Goal: Transaction & Acquisition: Purchase product/service

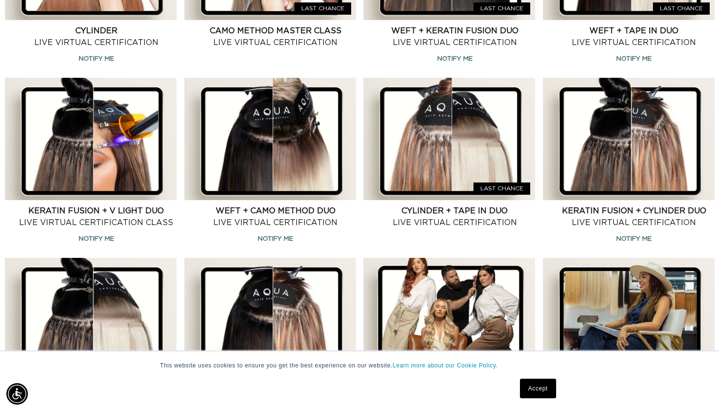
scroll to position [632, 0]
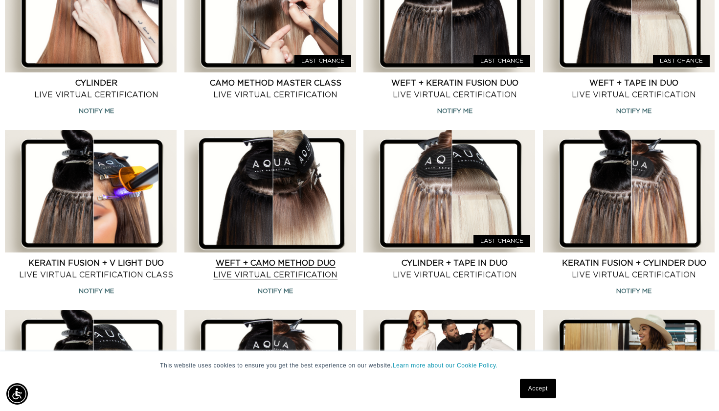
click at [288, 274] on link "Weft + CAMO Method Duo Live Virtual Certification" at bounding box center [276, 268] width 160 height 23
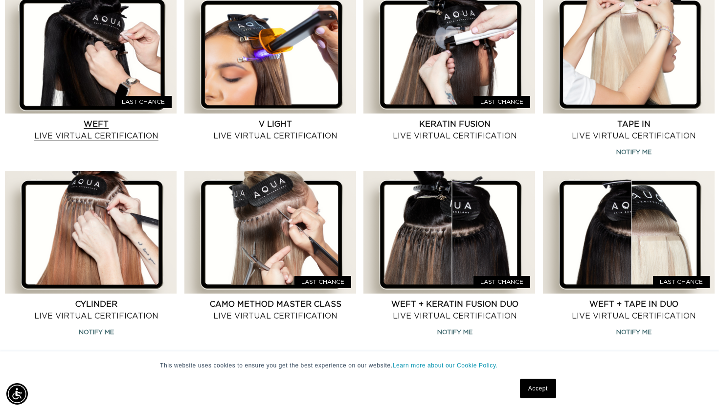
scroll to position [423, 0]
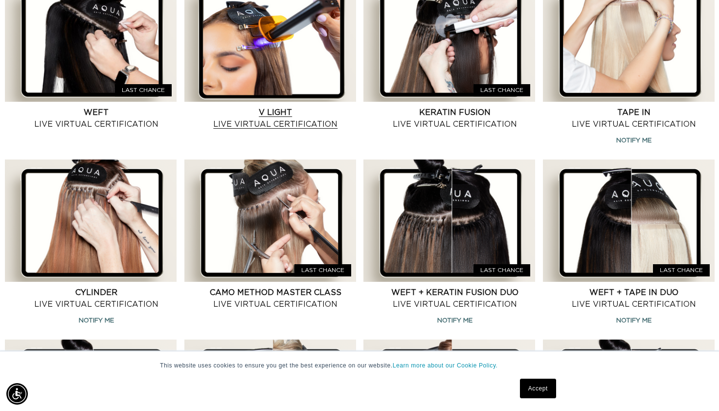
click at [261, 122] on link "V Light Live Virtual Certification" at bounding box center [276, 118] width 160 height 23
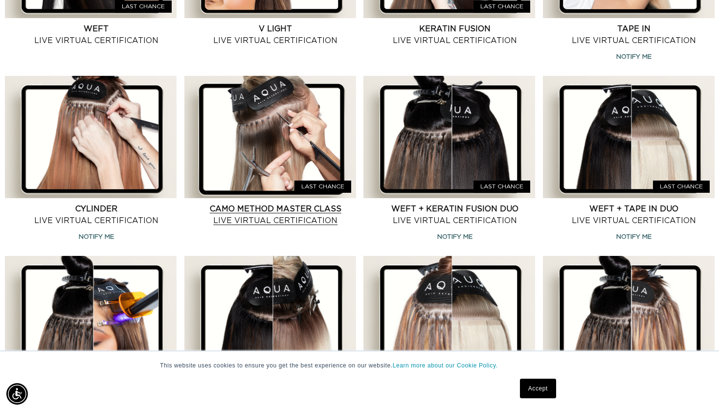
scroll to position [0, 0]
click at [264, 206] on link "CAMO Method Master Class Live Virtual Certification" at bounding box center [276, 214] width 160 height 23
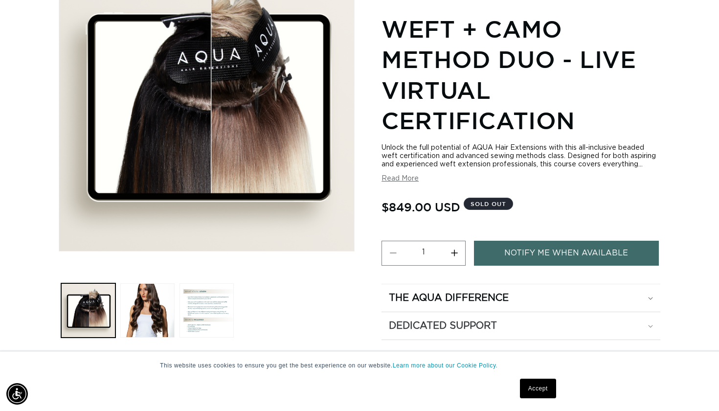
scroll to position [208, 0]
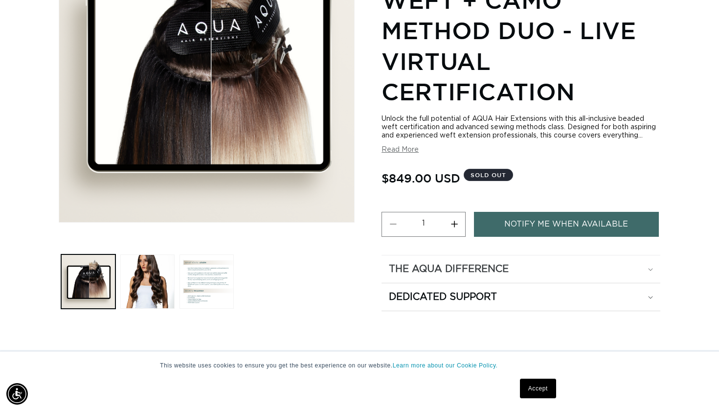
click at [645, 271] on div "The Aqua Difference" at bounding box center [521, 269] width 264 height 13
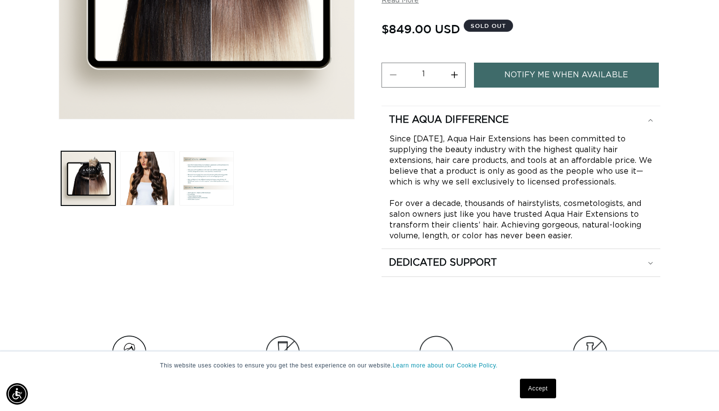
scroll to position [317, 0]
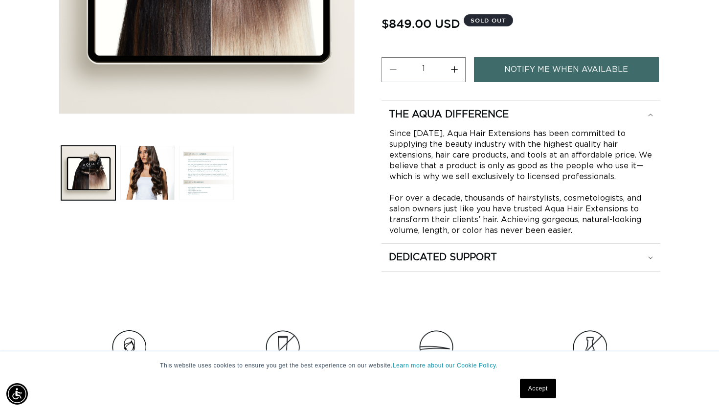
click at [201, 170] on button "Load image 3 in gallery view" at bounding box center [206, 173] width 54 height 54
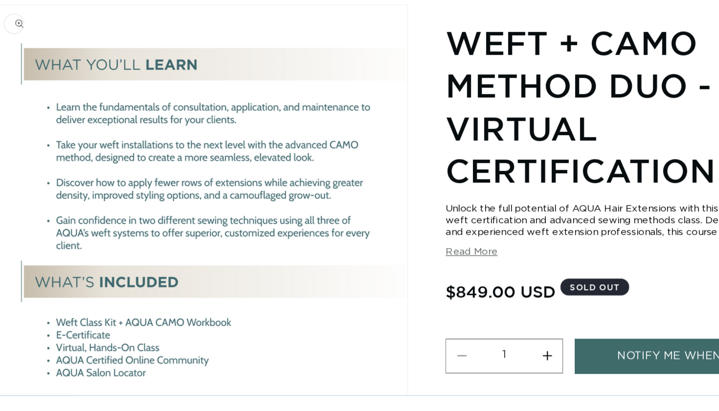
scroll to position [0, 1299]
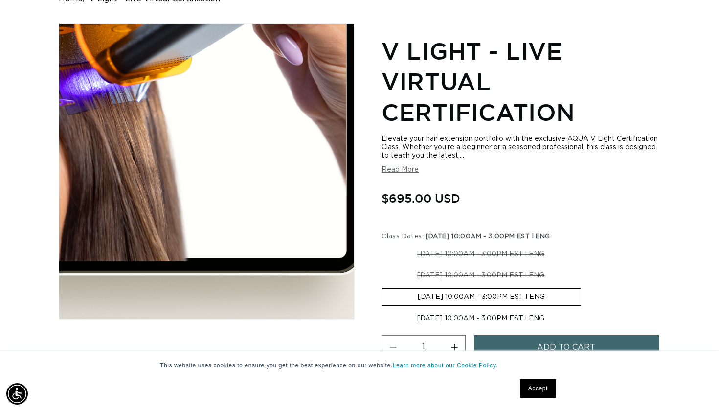
scroll to position [87, 0]
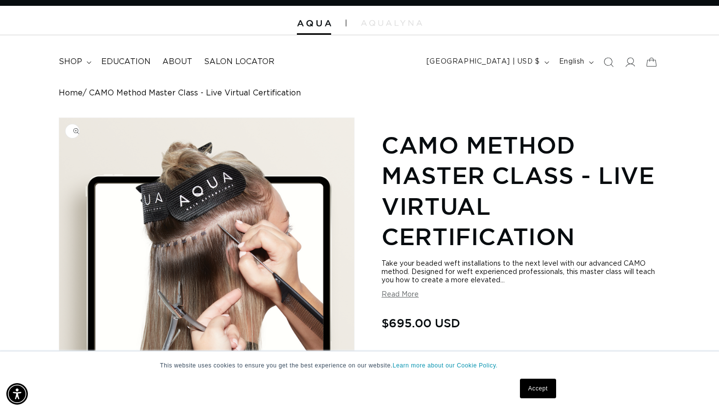
scroll to position [0, 649]
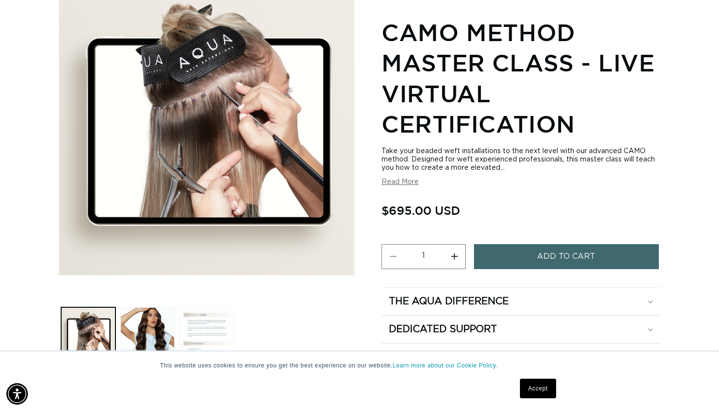
click at [206, 324] on button "Load image 3 in gallery view" at bounding box center [206, 334] width 54 height 54
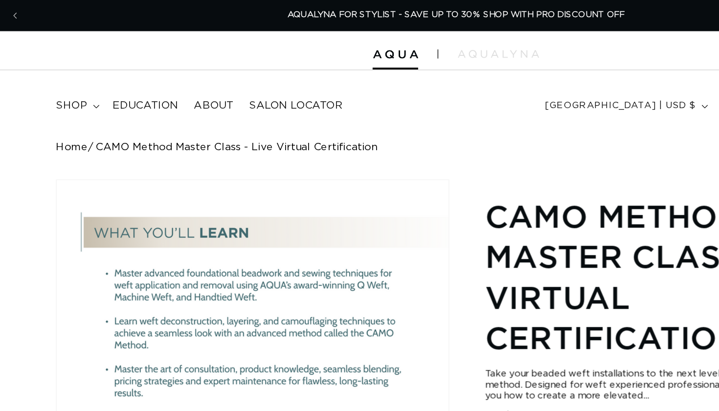
scroll to position [0, 0]
click at [101, 75] on span "Education" at bounding box center [125, 79] width 49 height 10
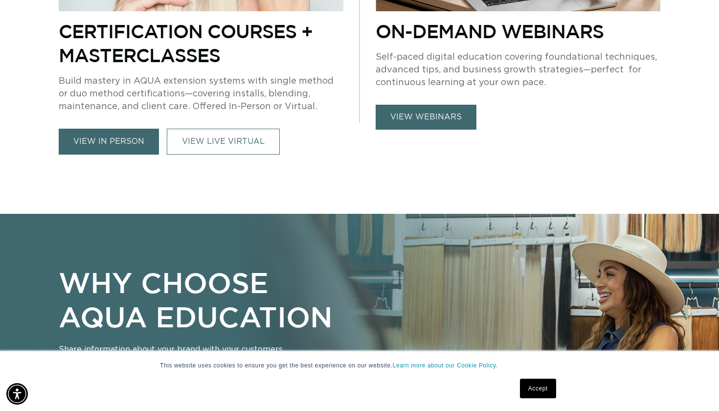
scroll to position [556, 0]
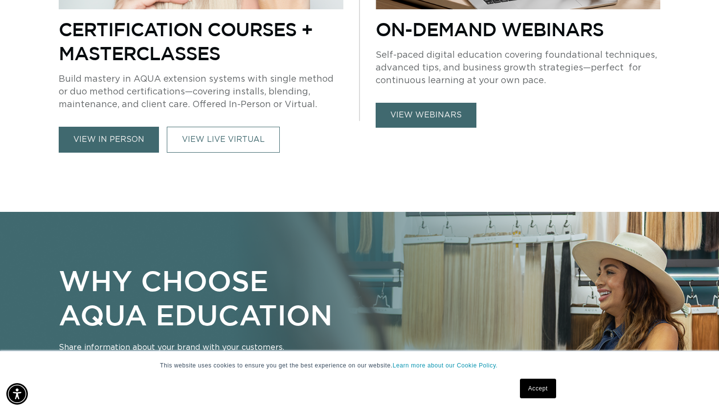
click at [432, 114] on link "view webinars" at bounding box center [426, 115] width 101 height 25
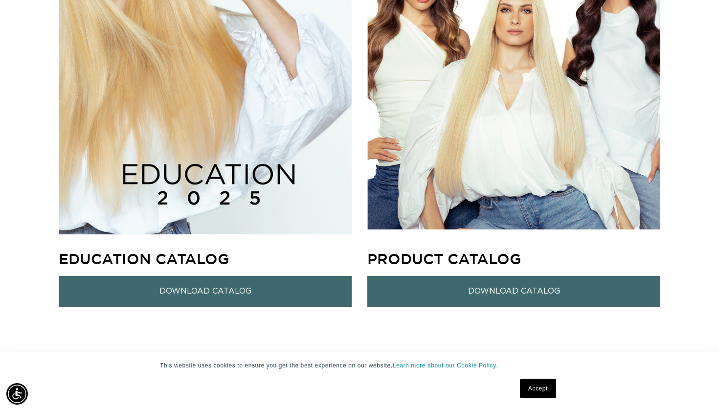
scroll to position [0, 1299]
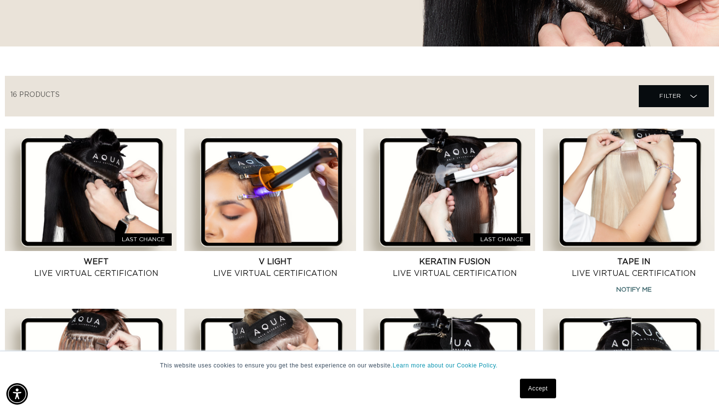
scroll to position [277, 0]
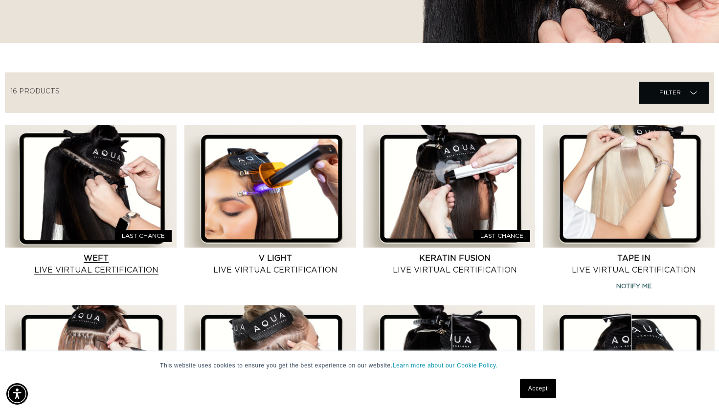
click at [108, 252] on link "Weft Live Virtual Certification" at bounding box center [96, 263] width 160 height 23
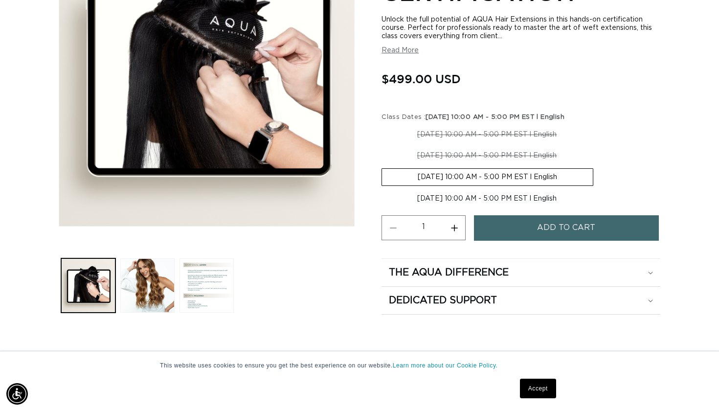
scroll to position [0, 1299]
click at [534, 237] on button "Add to cart" at bounding box center [566, 228] width 185 height 25
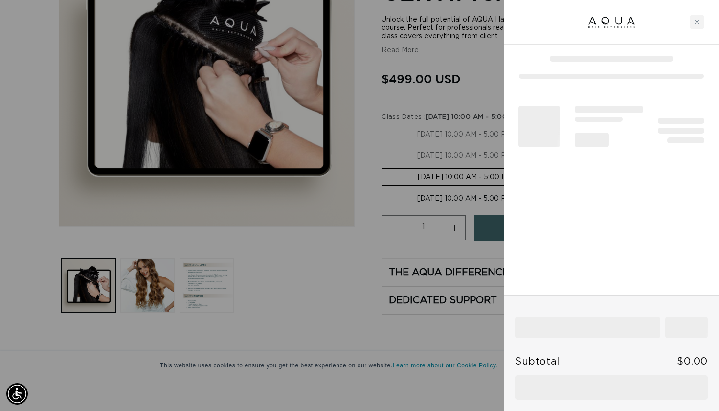
scroll to position [0, 0]
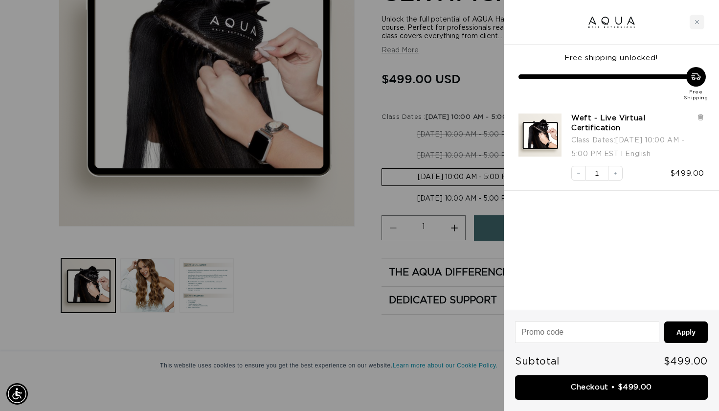
click at [302, 293] on div at bounding box center [359, 205] width 719 height 411
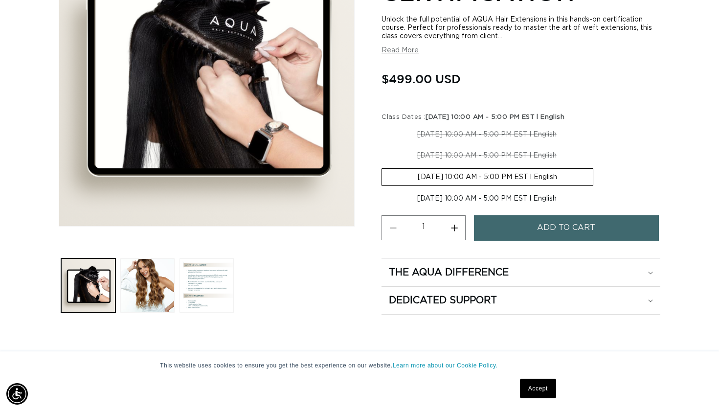
scroll to position [0, 649]
